Goal: Task Accomplishment & Management: Manage account settings

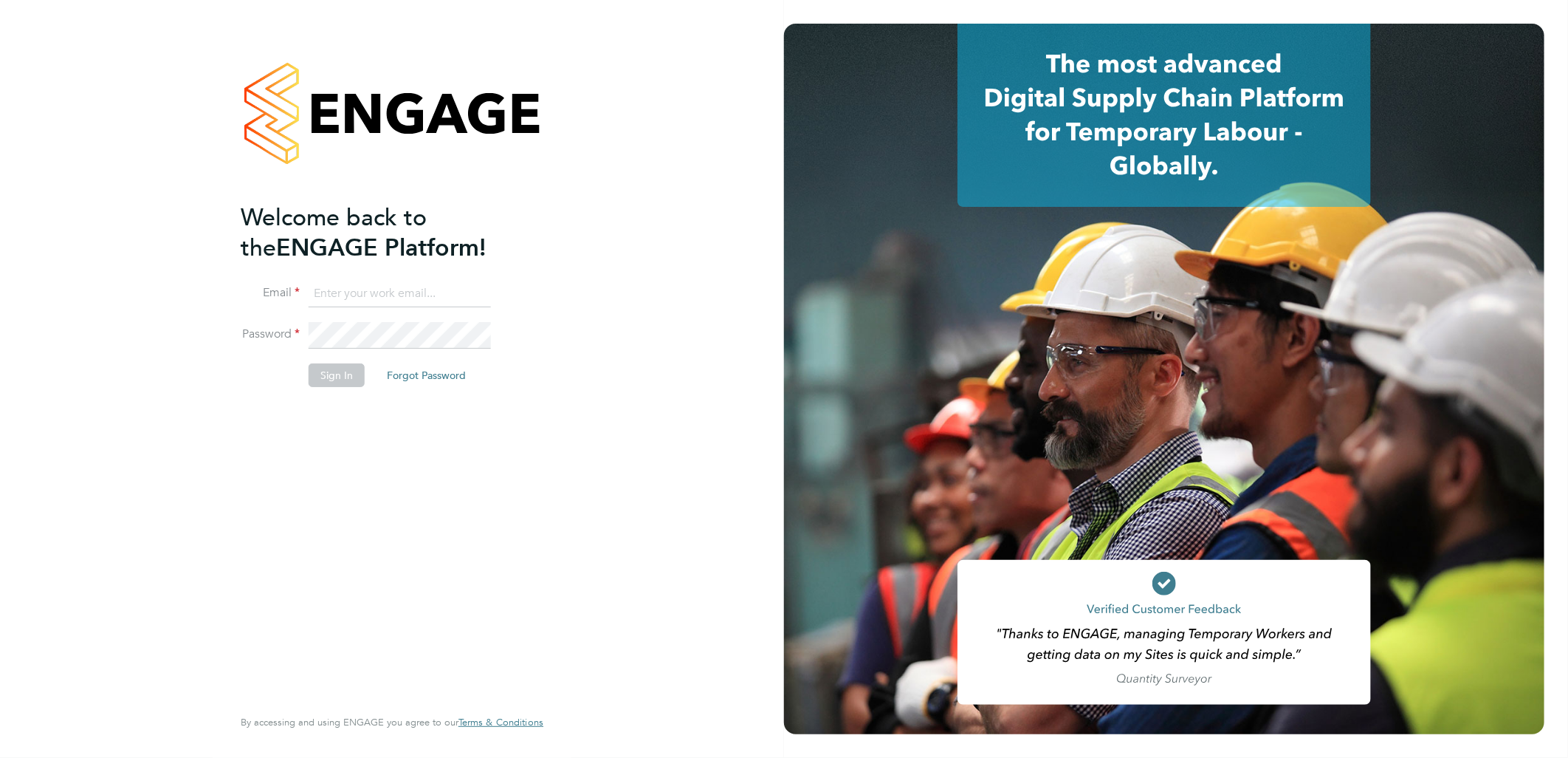
type input "[PERSON_NAME][EMAIL_ADDRESS][PERSON_NAME][DOMAIN_NAME]"
click at [330, 380] on button "Sign In" at bounding box center [337, 375] width 56 height 24
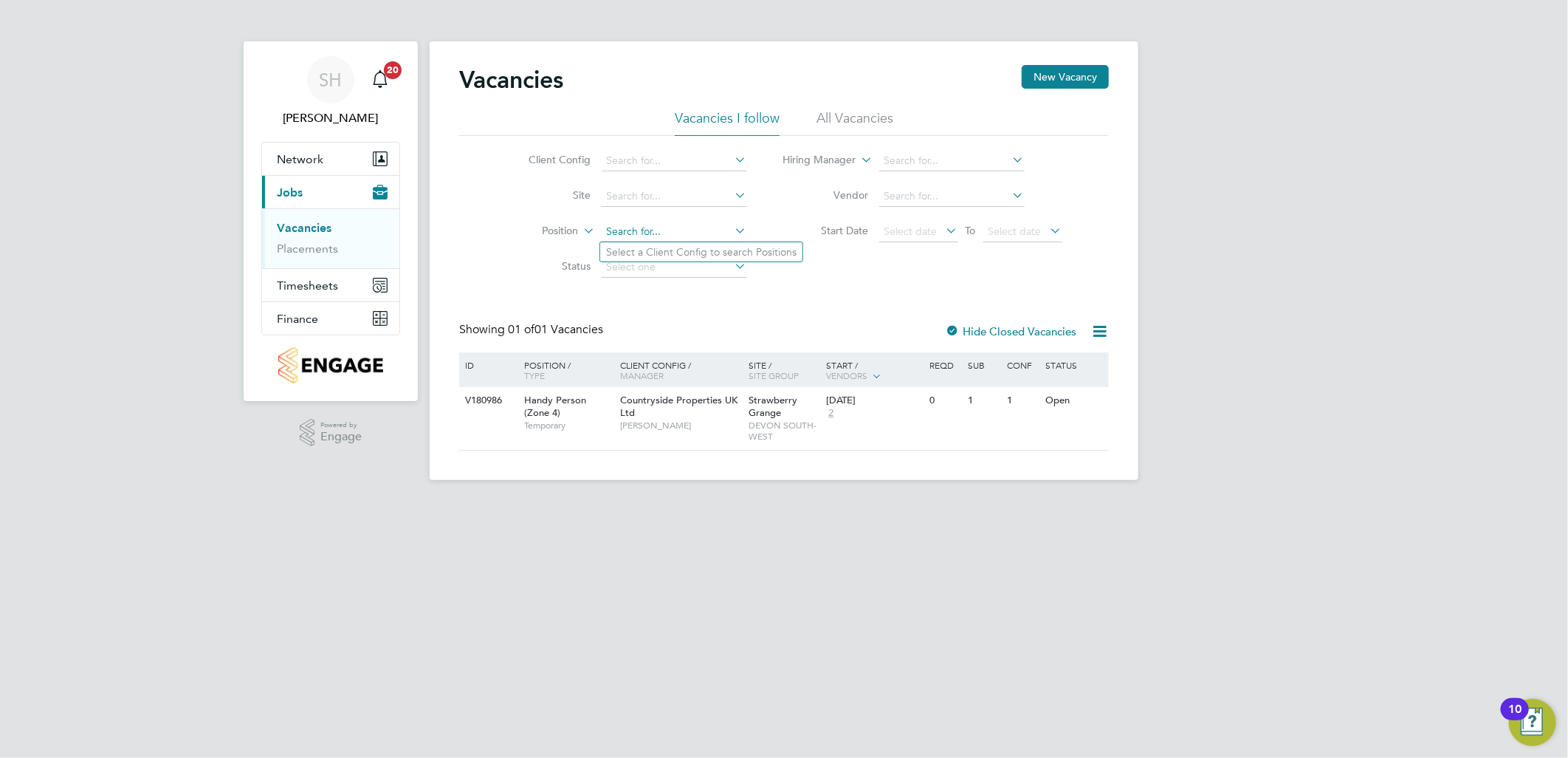
click at [661, 226] on input at bounding box center [675, 231] width 146 height 21
click at [642, 200] on input at bounding box center [675, 196] width 146 height 21
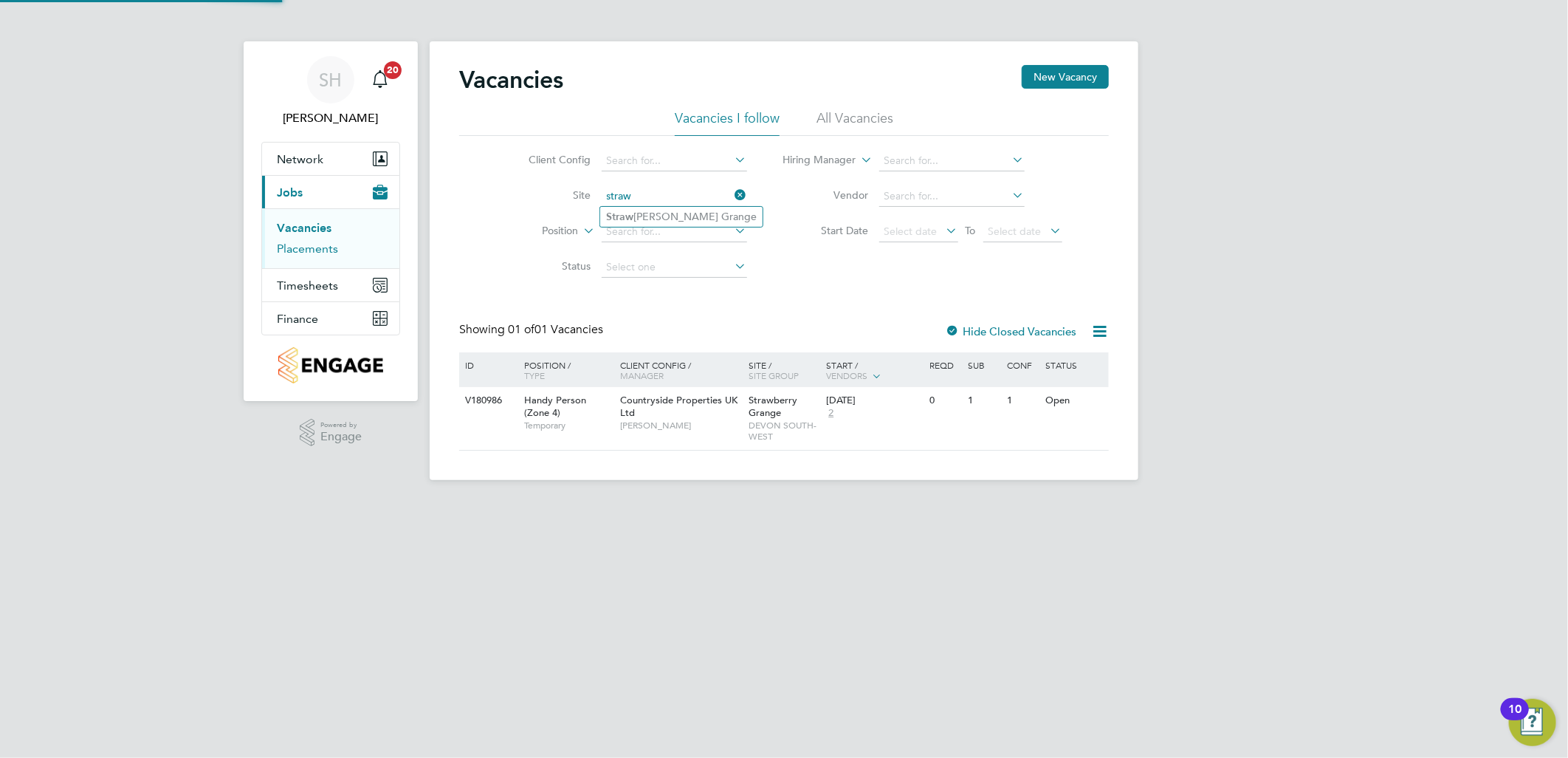
type input "straw"
click at [310, 252] on link "Placements" at bounding box center [307, 249] width 61 height 14
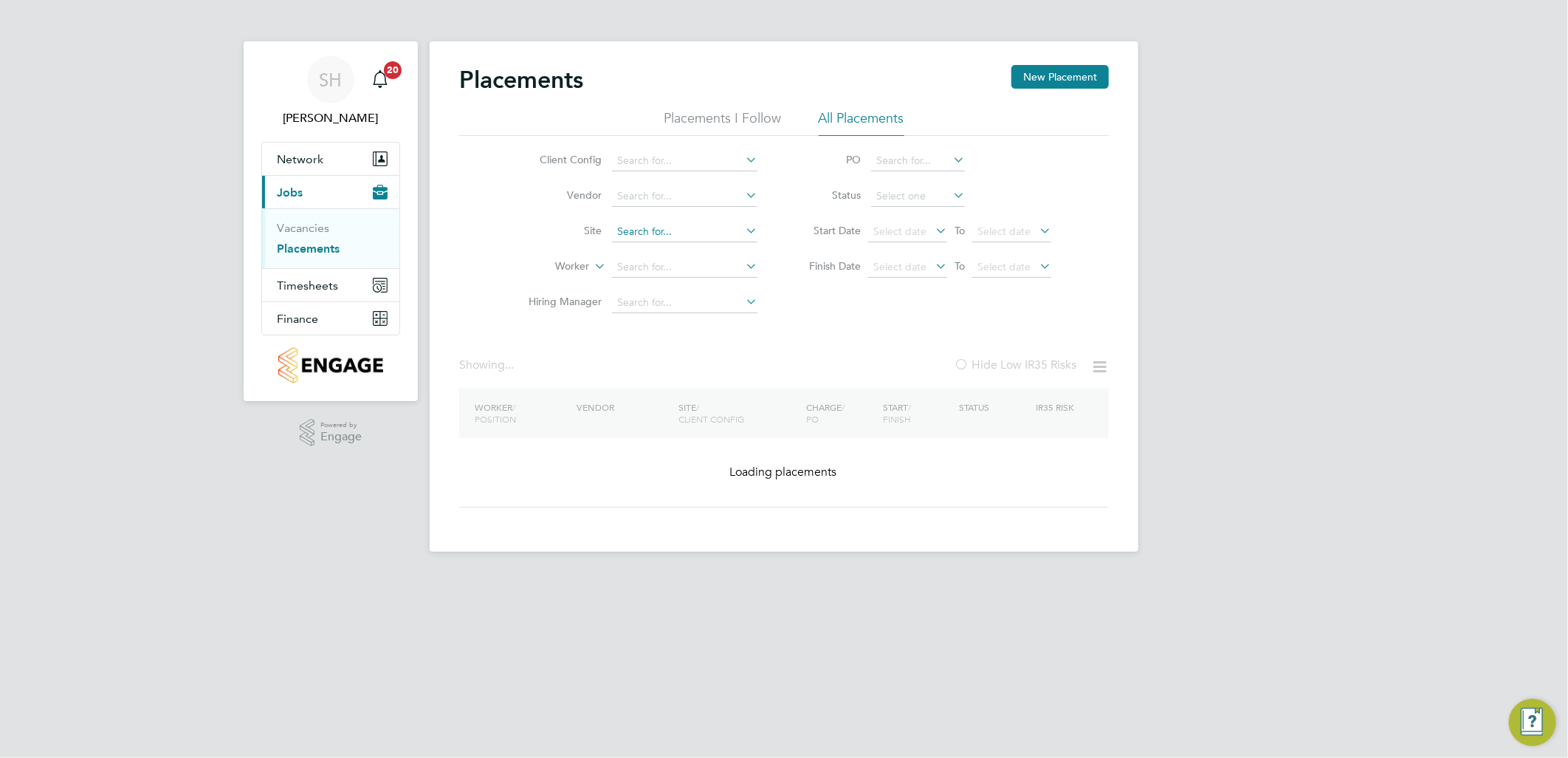
click at [660, 234] on input at bounding box center [685, 231] width 146 height 21
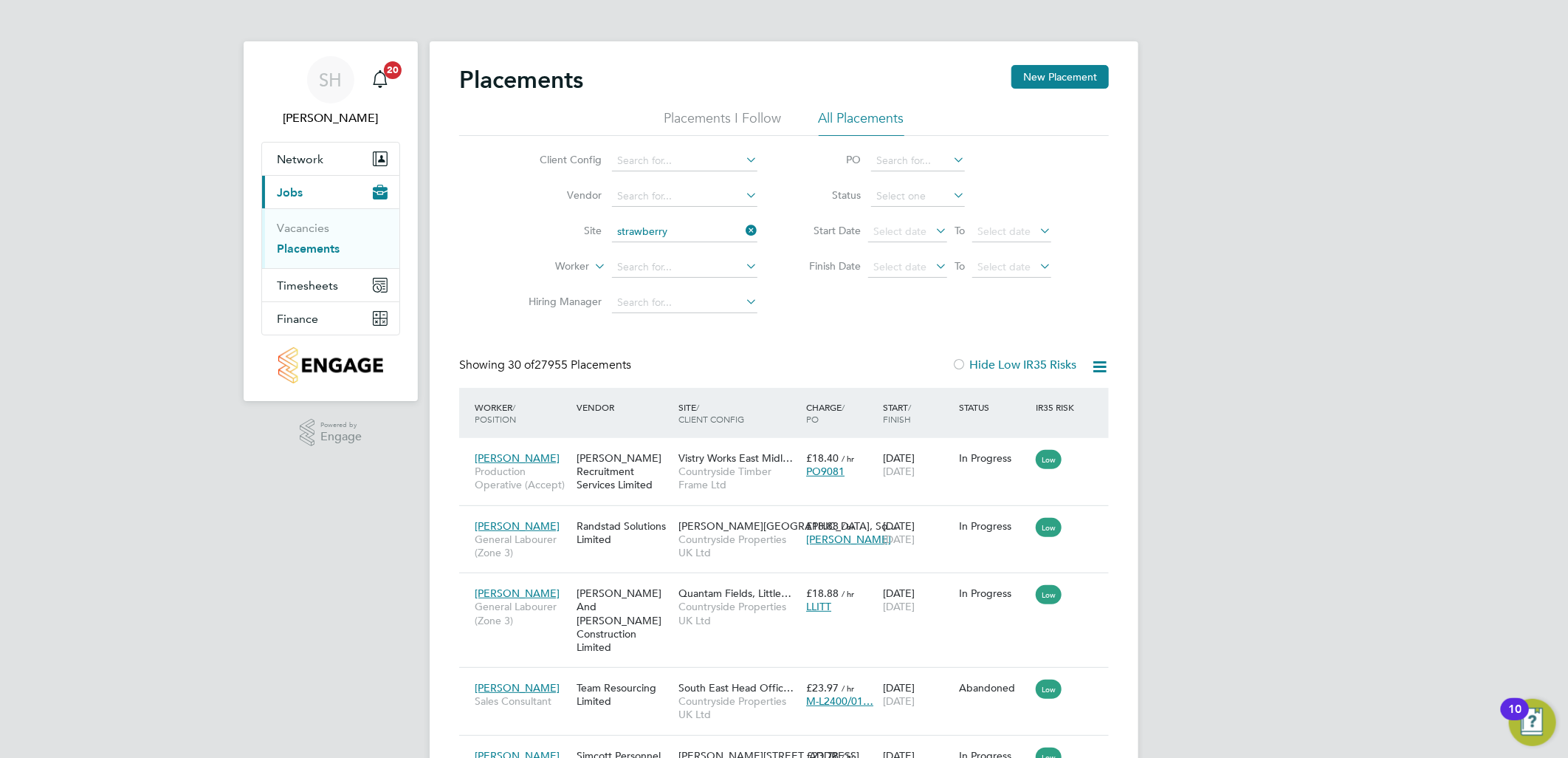
click at [676, 255] on li "Strawberry Grange" at bounding box center [684, 252] width 147 height 20
type input "Strawberry Grange"
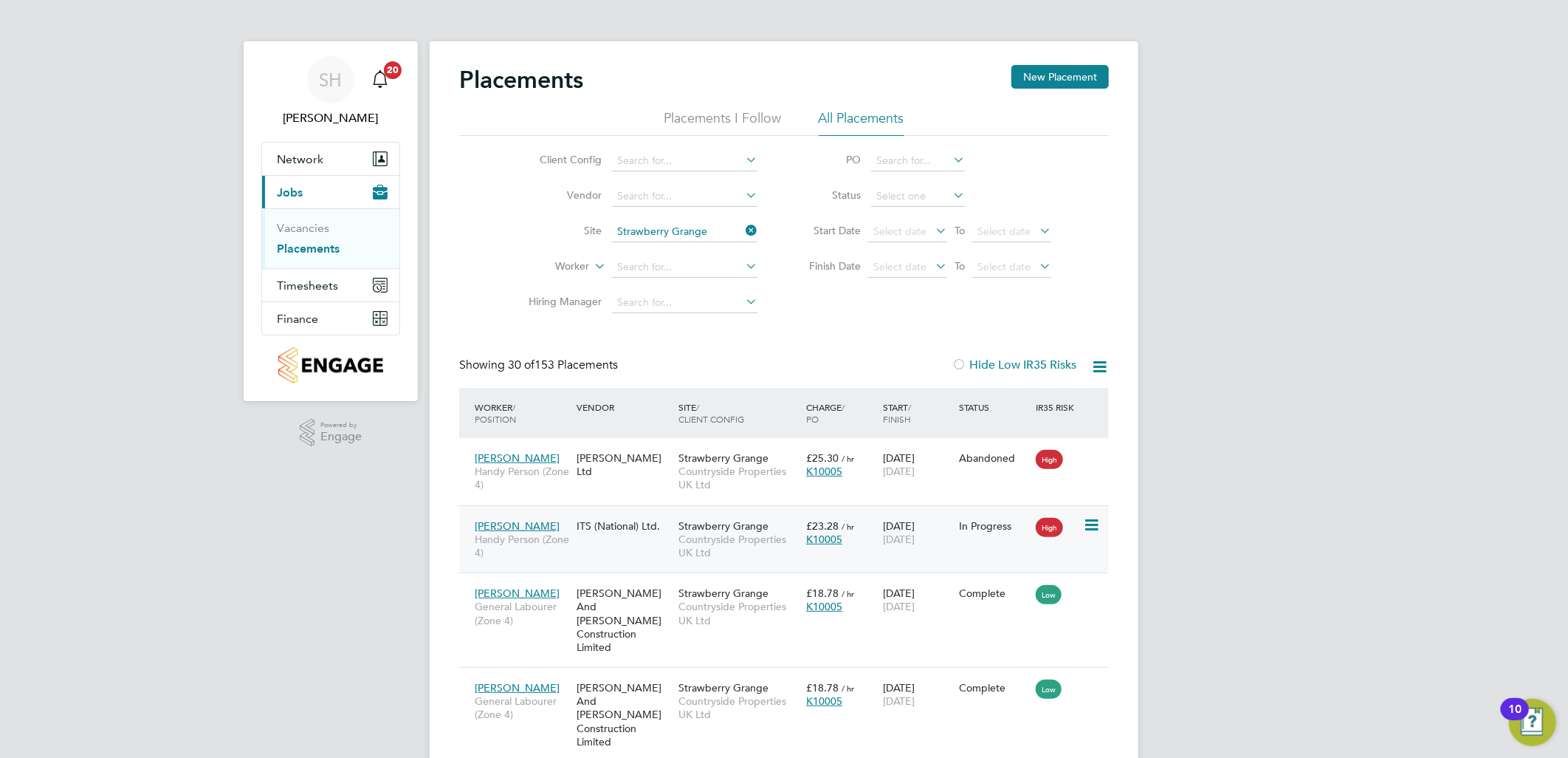
drag, startPoint x: 530, startPoint y: 562, endPoint x: 777, endPoint y: 567, distance: 247.1
click at [778, 567] on div "[PERSON_NAME] Handy Person (Zone 4) ITS (National) Ltd. Strawberry Grange Count…" at bounding box center [784, 539] width 650 height 68
click at [606, 549] on div "[PERSON_NAME] Handy Person (Zone 4) ITS (National) Ltd. Strawberry Grange Count…" at bounding box center [784, 539] width 650 height 68
click at [556, 548] on span "Handy Person (Zone 4)" at bounding box center [522, 546] width 94 height 27
click at [311, 160] on span "Network" at bounding box center [300, 159] width 46 height 14
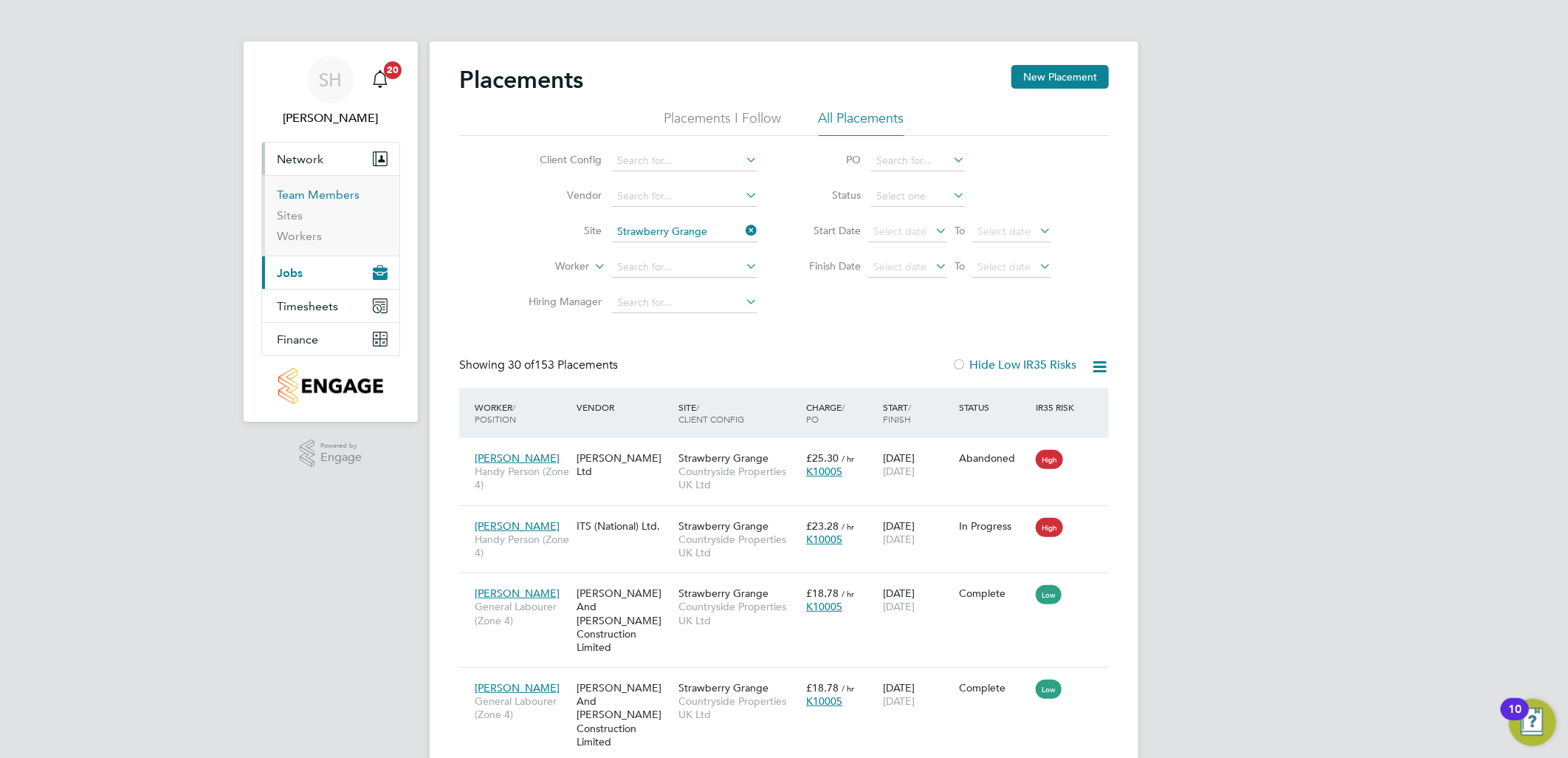
click at [318, 197] on link "Team Members" at bounding box center [318, 194] width 83 height 14
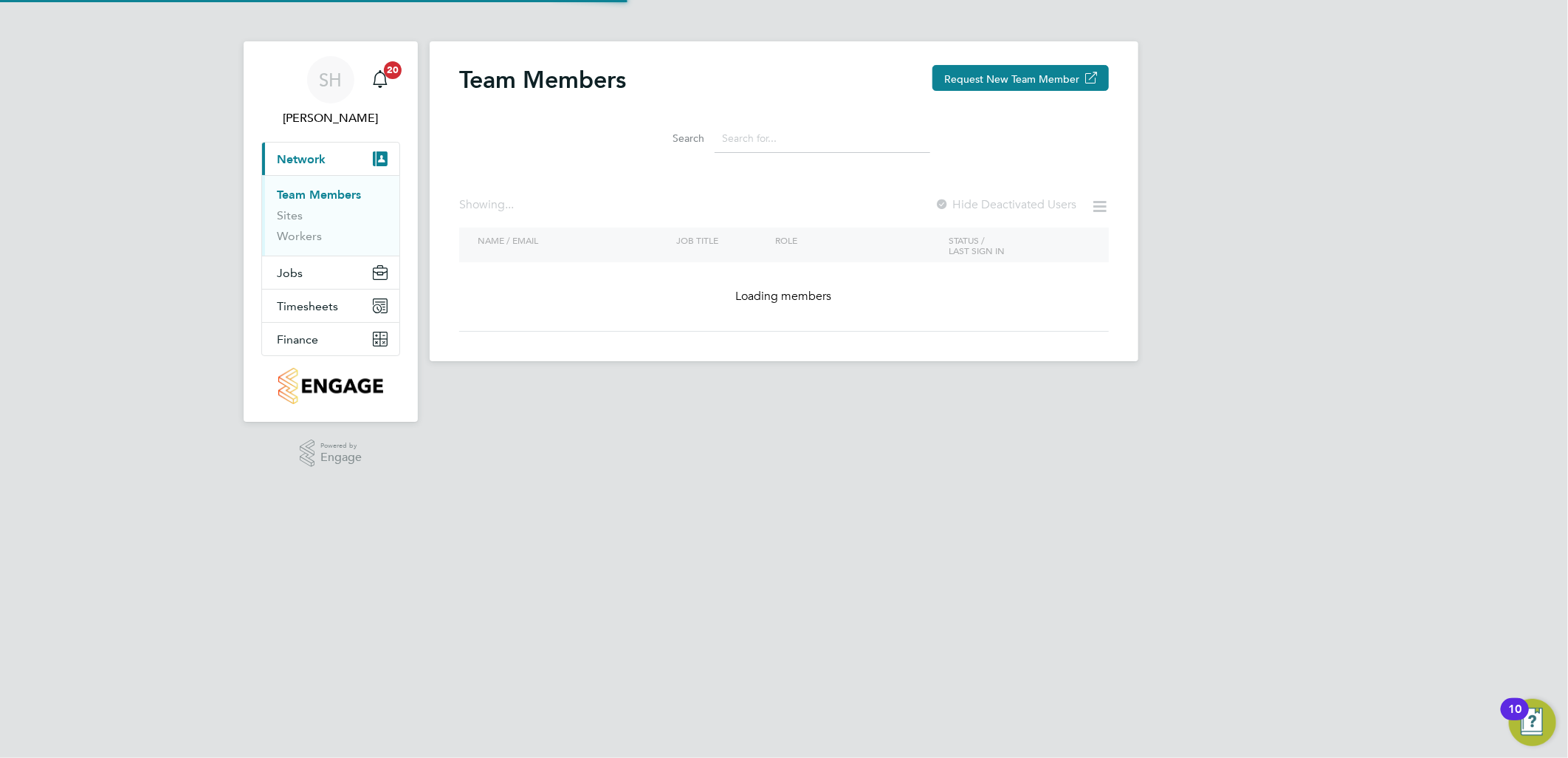
click at [760, 147] on input at bounding box center [822, 138] width 215 height 29
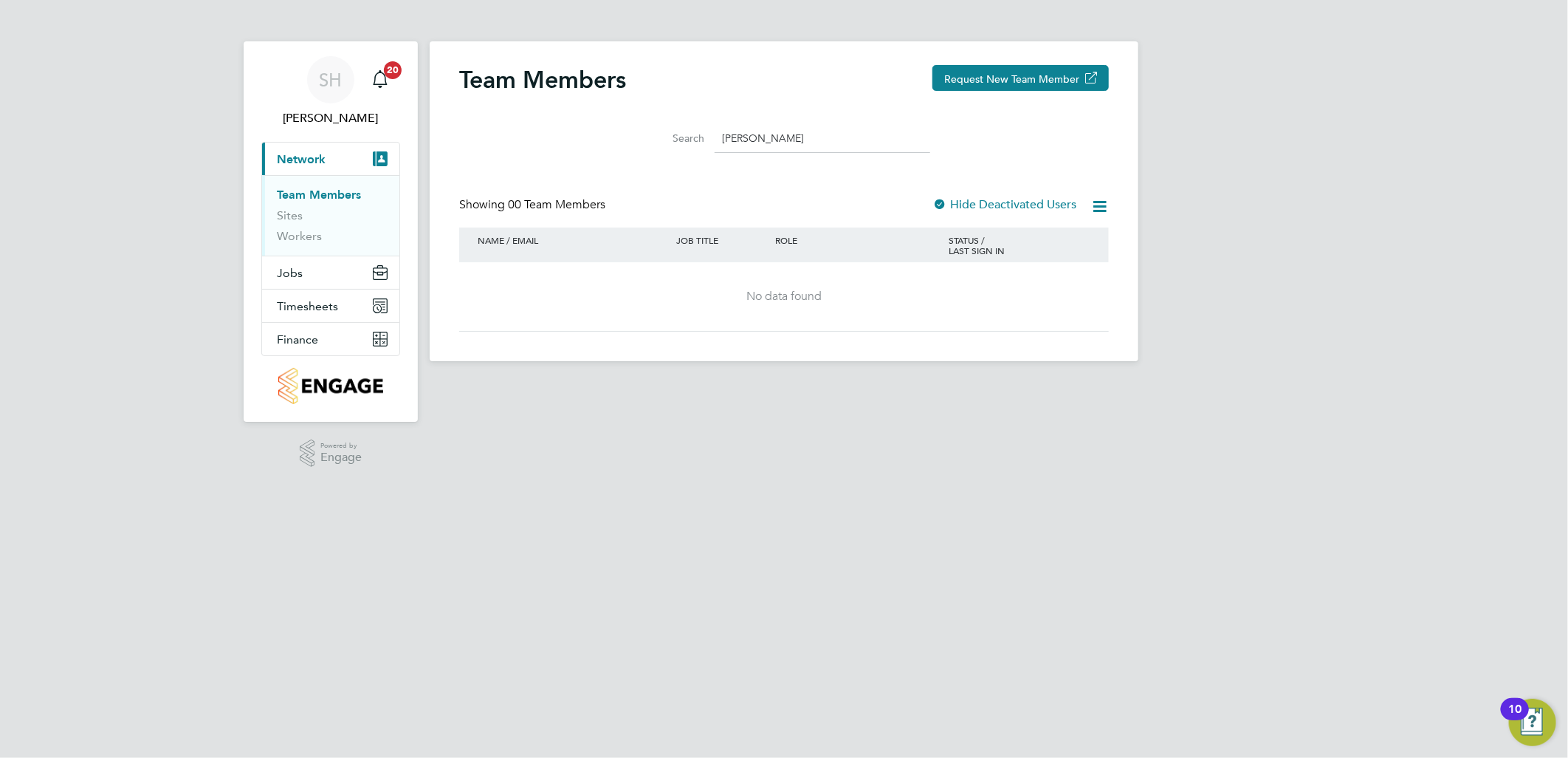
drag, startPoint x: 791, startPoint y: 137, endPoint x: 660, endPoint y: 146, distance: 131.3
click at [660, 146] on div "Search [PERSON_NAME]" at bounding box center [783, 138] width 292 height 29
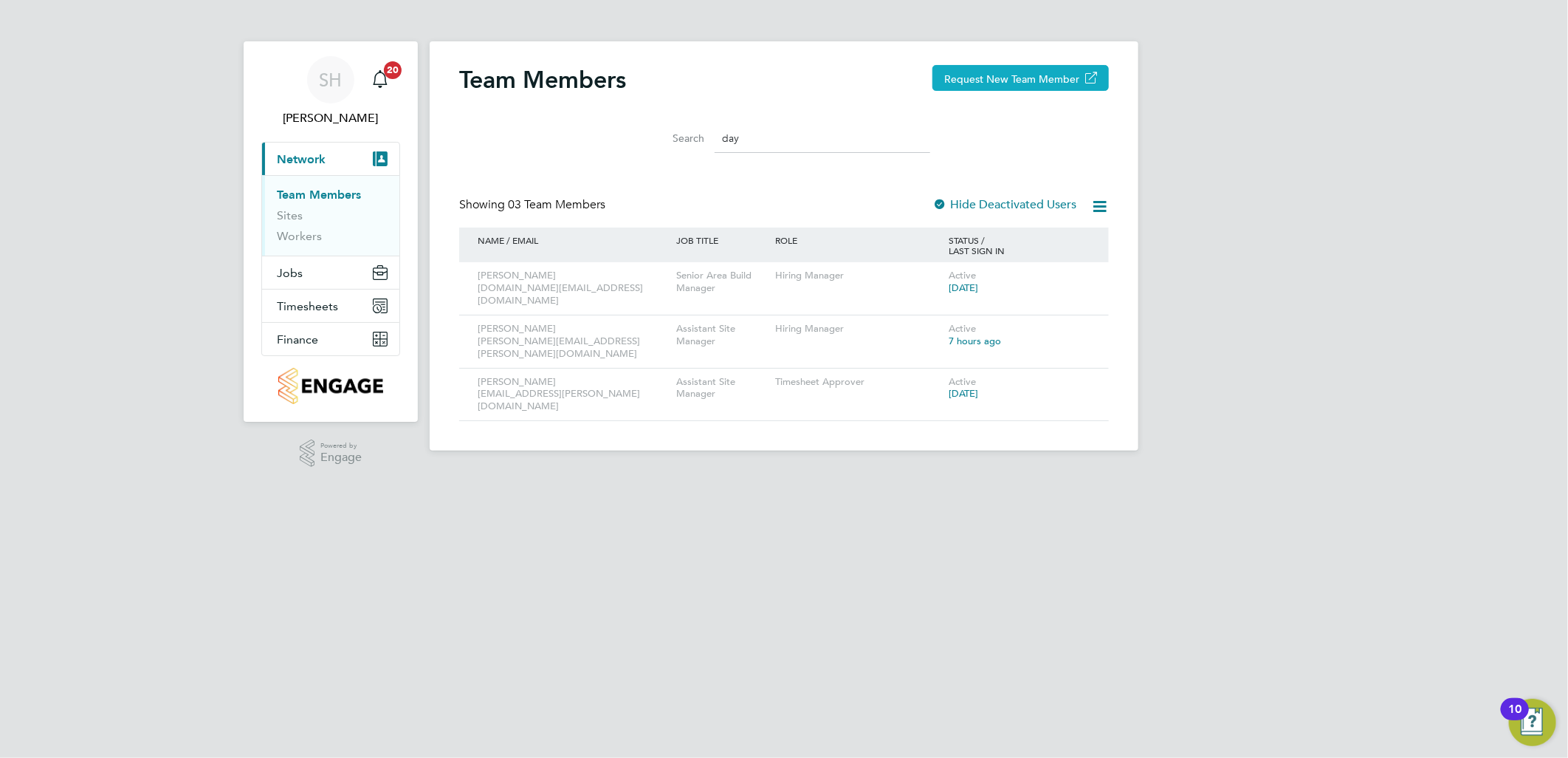
type input "day"
click at [1020, 74] on button "Request New Team Member" at bounding box center [1020, 77] width 176 height 26
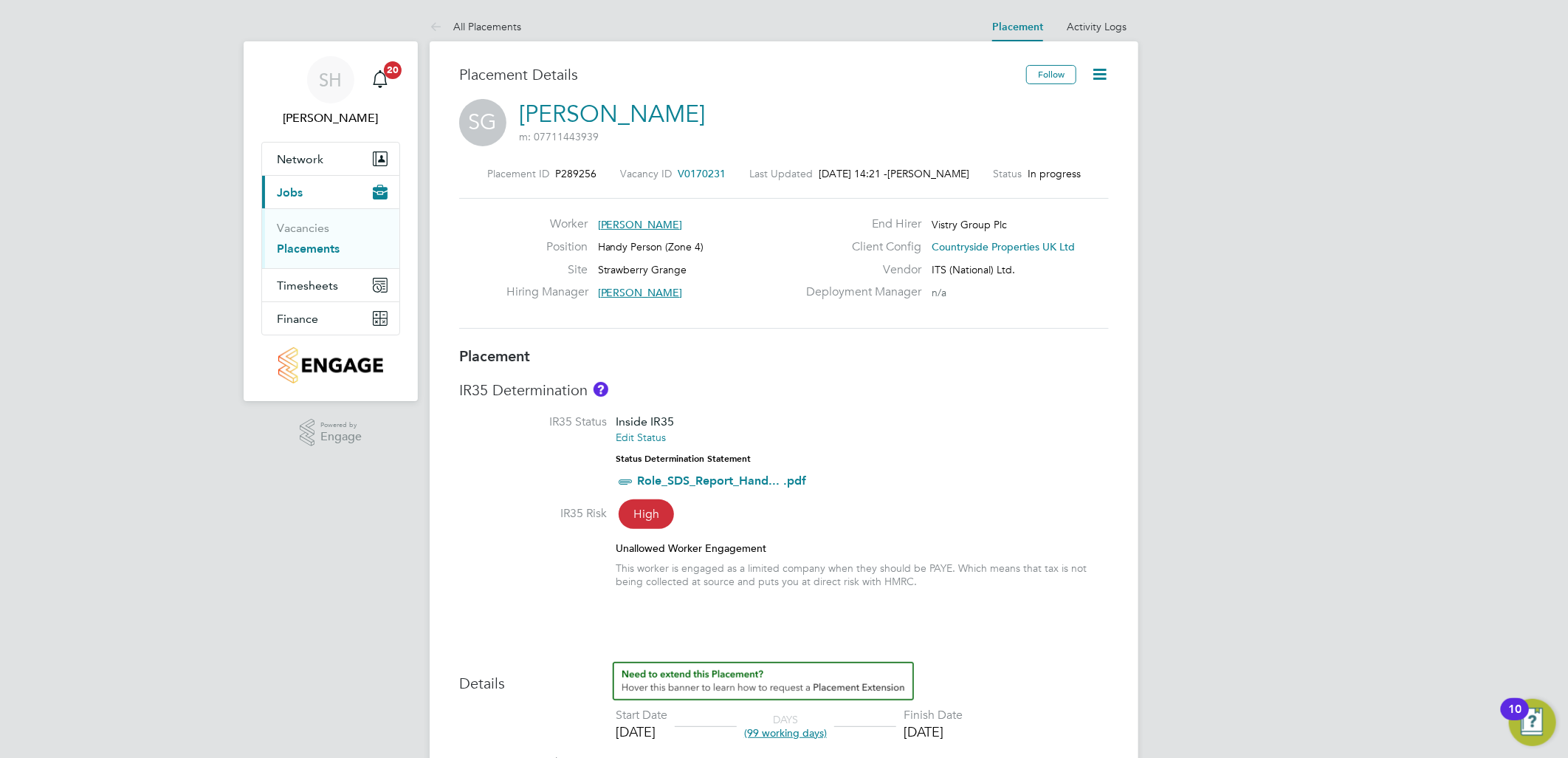
click at [1099, 75] on icon at bounding box center [1099, 74] width 18 height 18
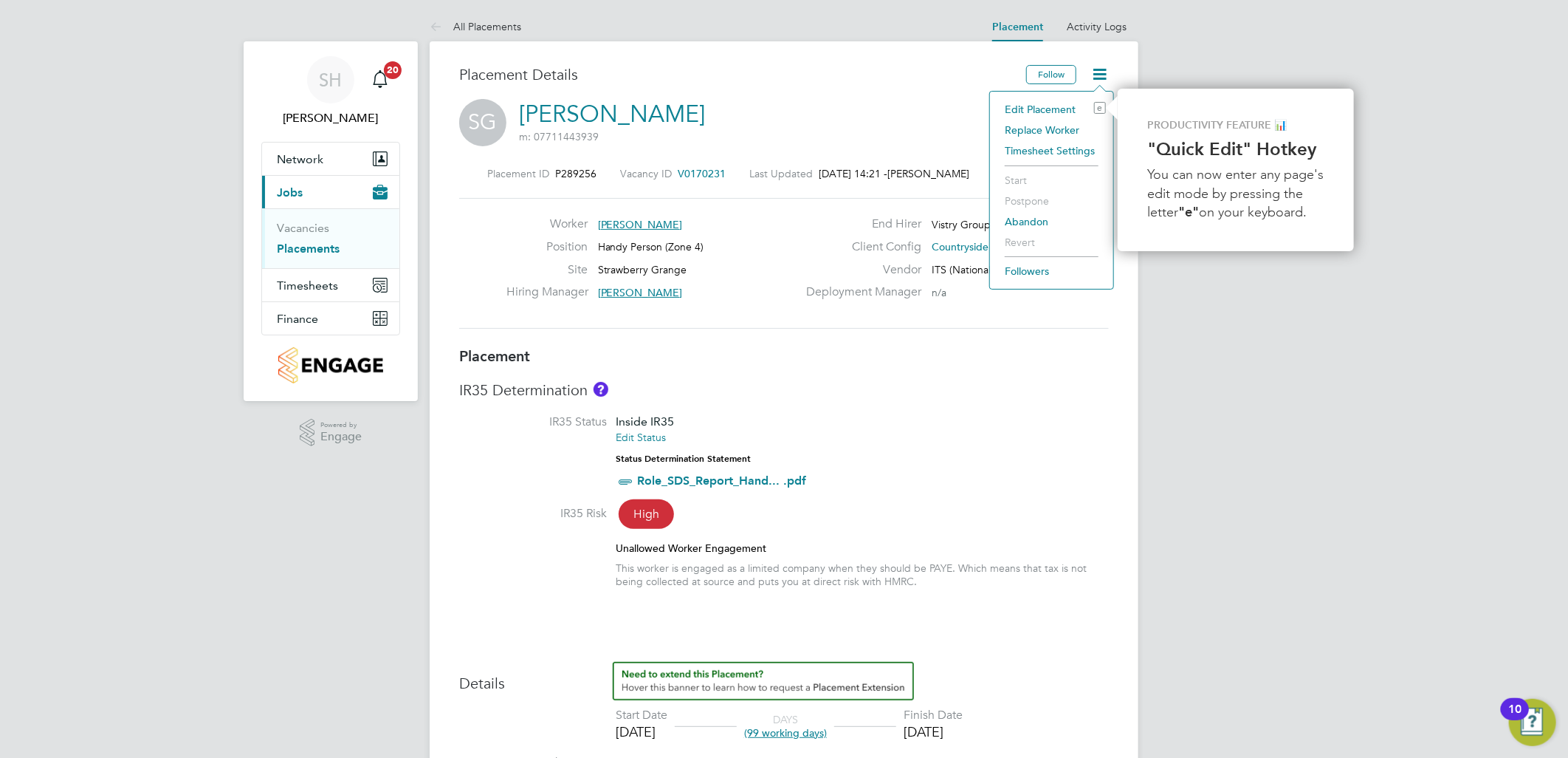
click at [1051, 113] on li "Edit Placement e" at bounding box center [1051, 109] width 108 height 21
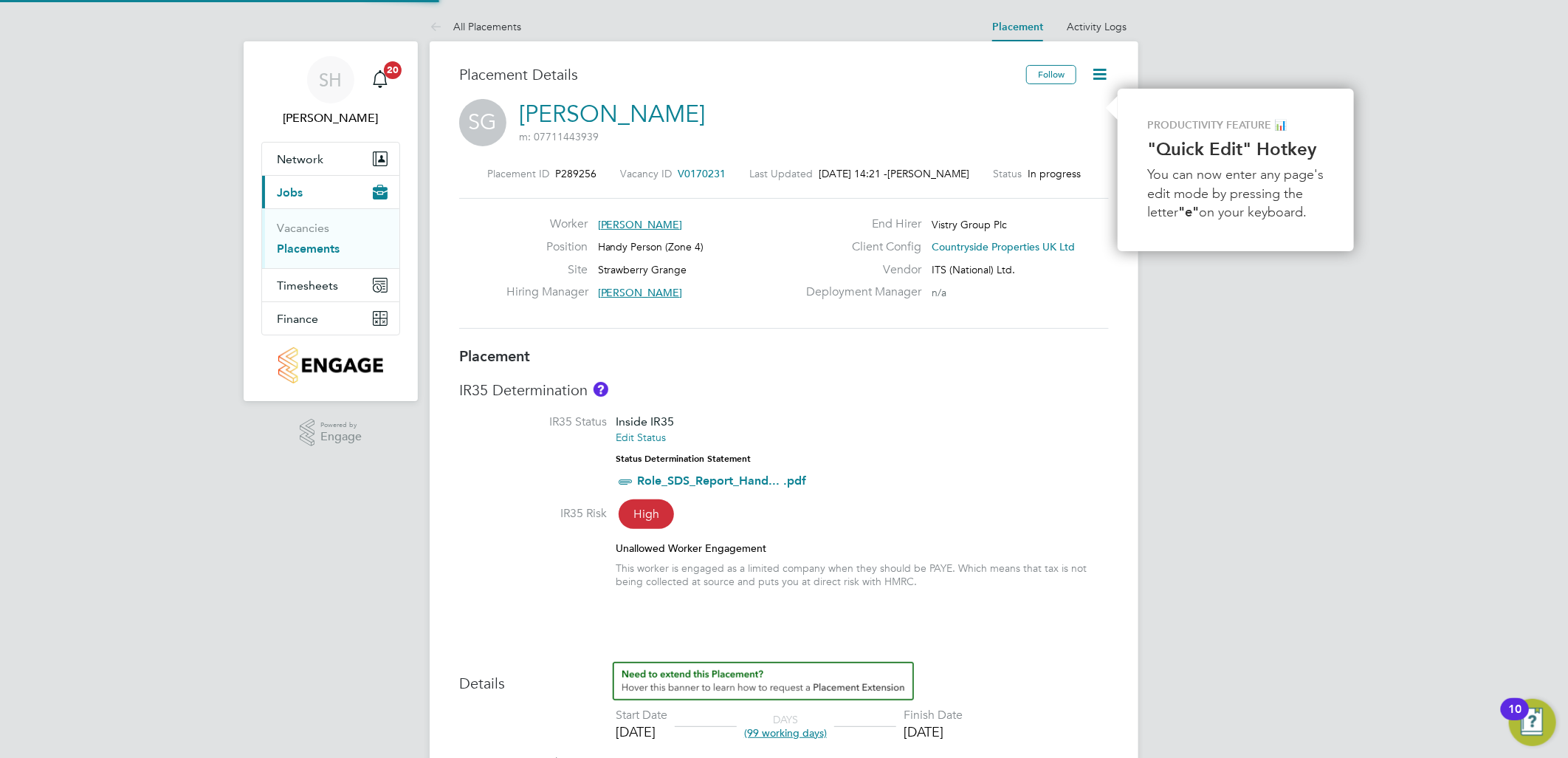
type input "Wayne Gardner"
type input "Stephen Harrison"
type input "20 May 2025"
type input "05 Oct 2025"
type input "07:30"
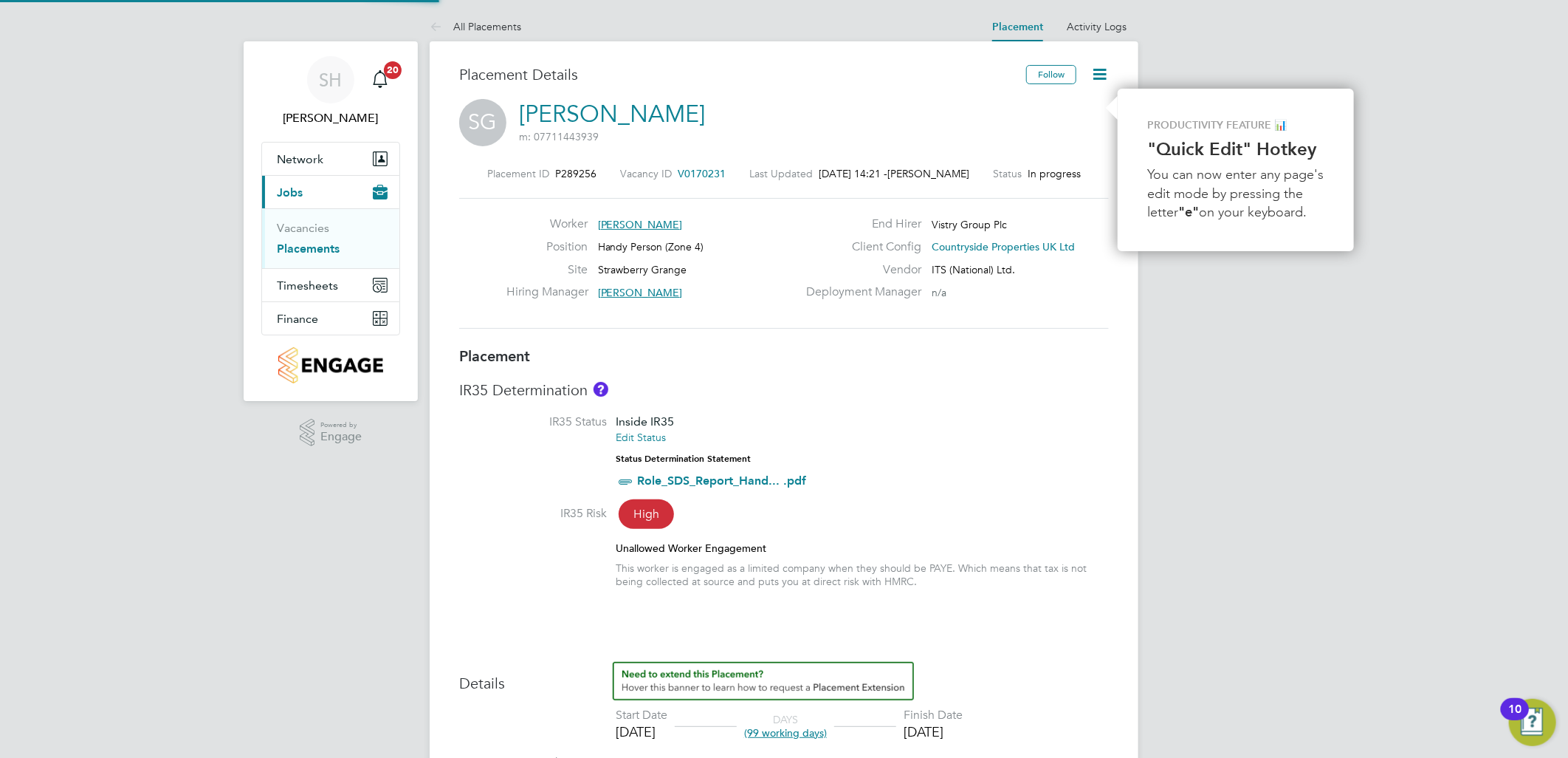
type input "16:30"
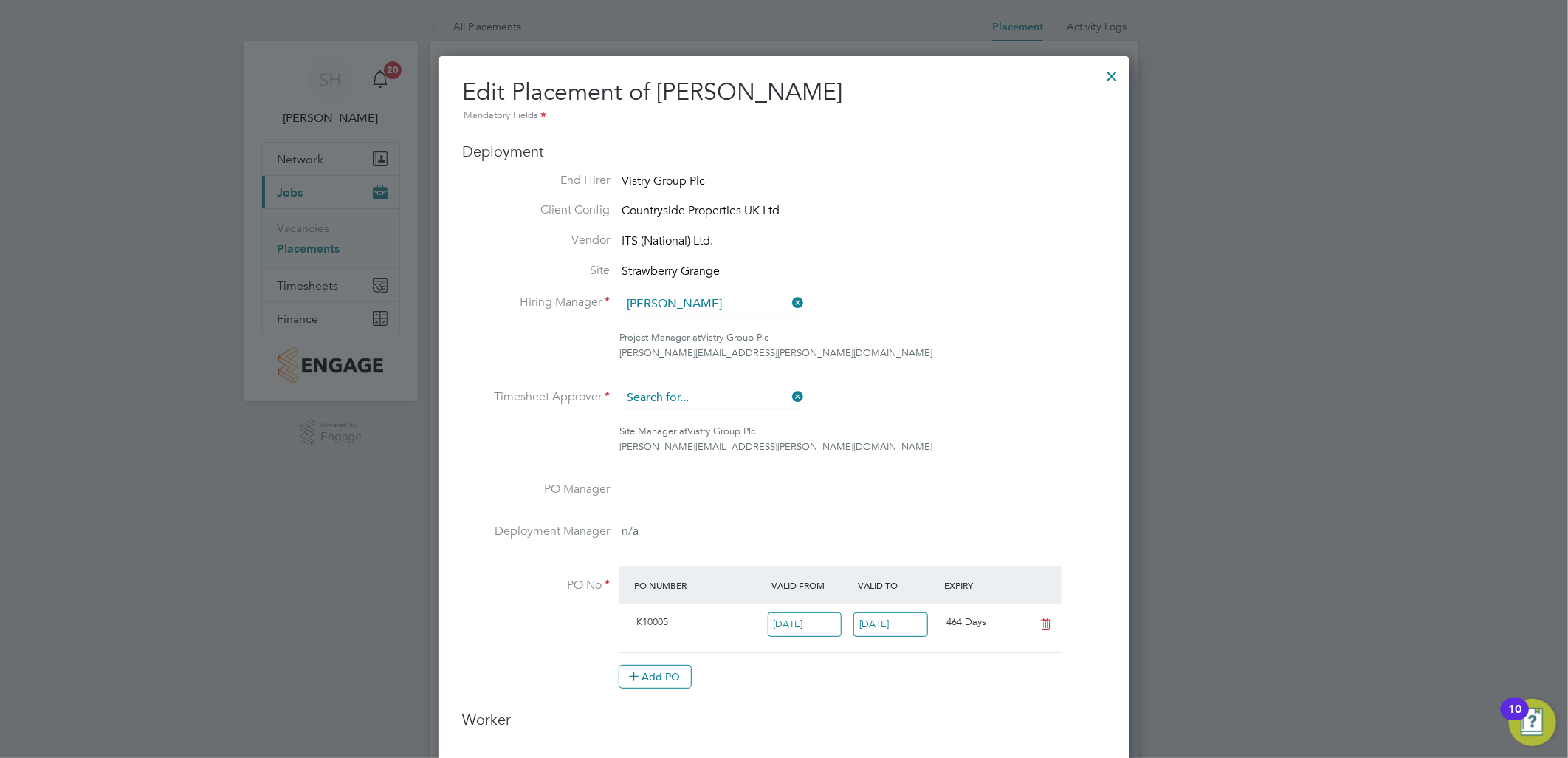
click at [727, 399] on input at bounding box center [713, 398] width 182 height 22
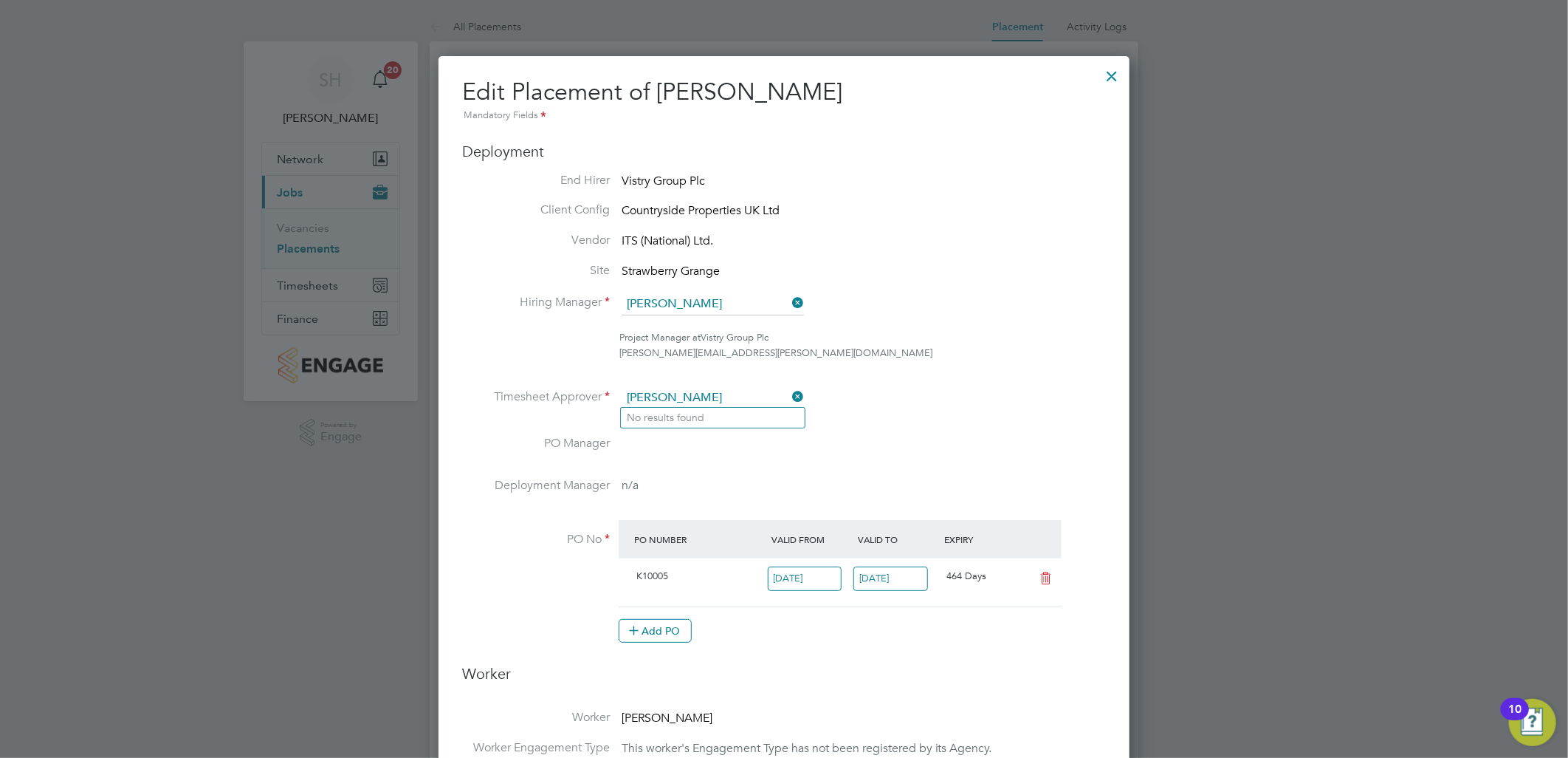
type input "matt day"
click at [789, 394] on icon at bounding box center [789, 396] width 0 height 21
click at [1113, 80] on div at bounding box center [1113, 72] width 26 height 27
